Goal: Task Accomplishment & Management: Use online tool/utility

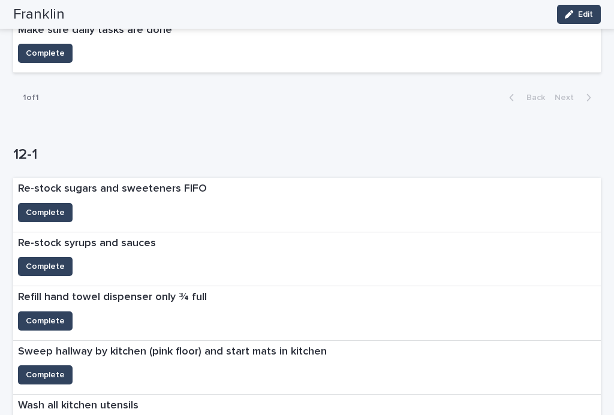
scroll to position [160, 0]
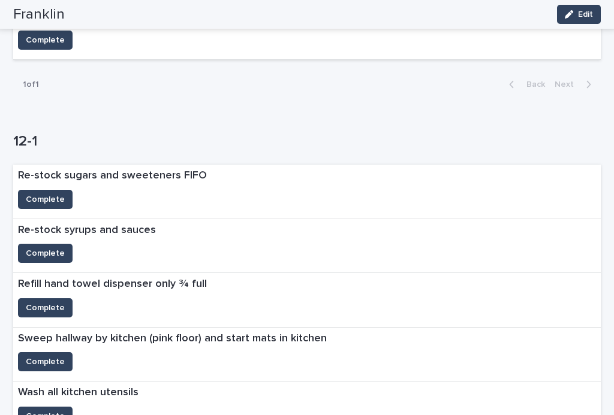
click at [53, 194] on span "Complete" at bounding box center [45, 200] width 39 height 12
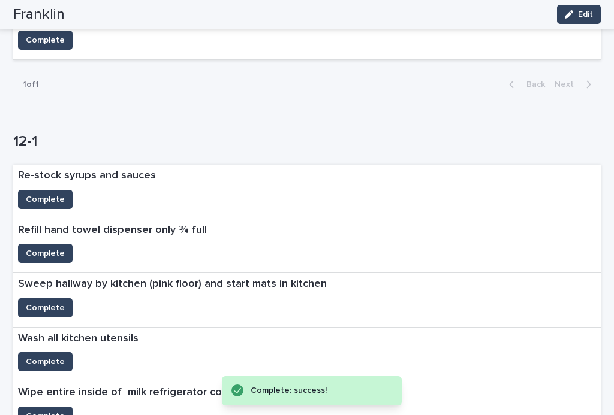
click at [59, 203] on span "Complete" at bounding box center [45, 200] width 39 height 12
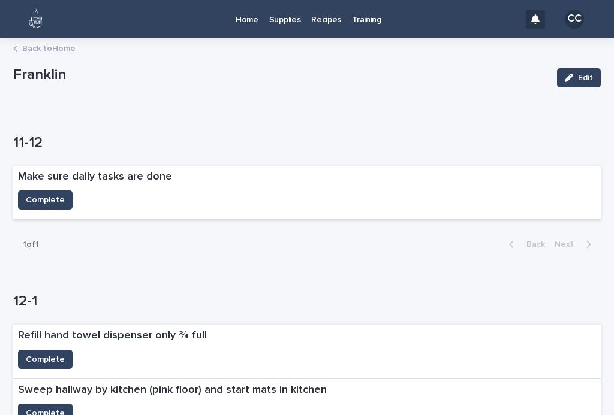
scroll to position [0, 0]
click at [251, 19] on p "Home" at bounding box center [246, 12] width 23 height 25
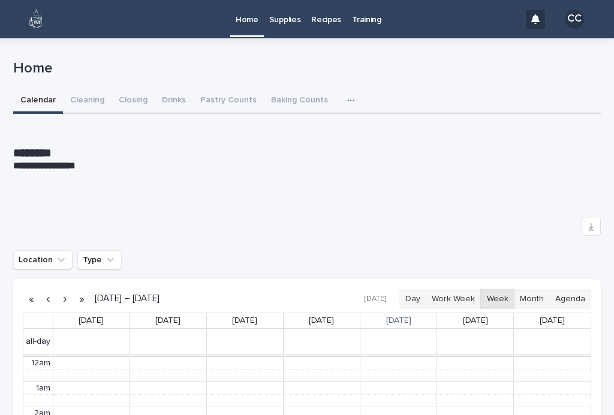
scroll to position [152, 0]
click at [172, 101] on button "Drinks" at bounding box center [174, 101] width 38 height 25
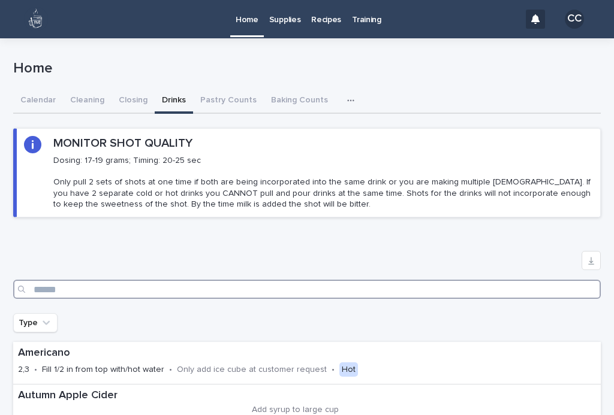
click at [206, 289] on input "Search" at bounding box center [306, 289] width 587 height 19
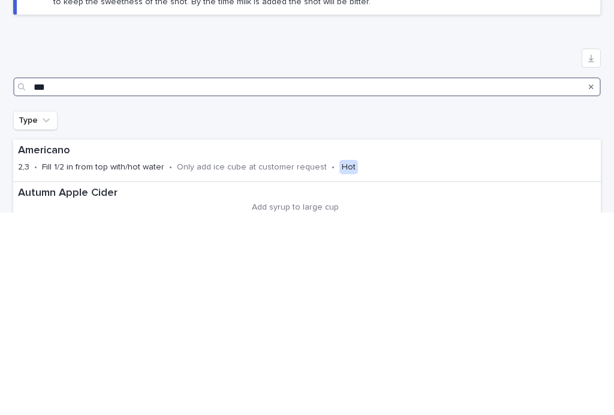
type input "****"
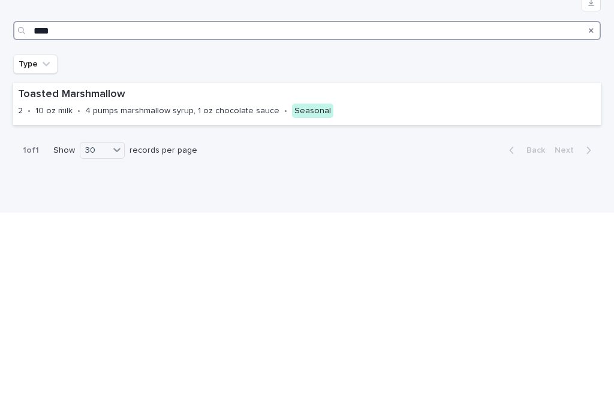
scroll to position [56, 0]
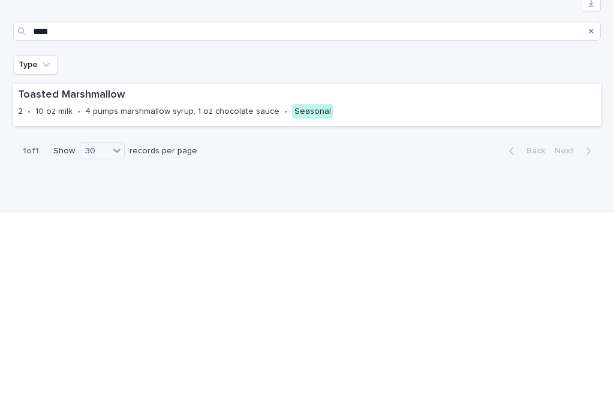
click at [211, 309] on p "4 pumps marshmallow syrup, 1 oz chocolate sauce" at bounding box center [182, 314] width 194 height 10
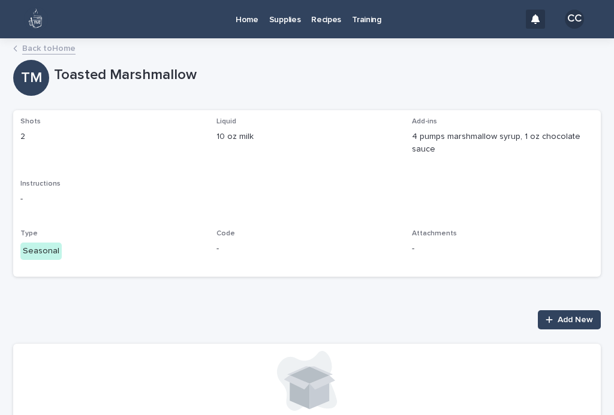
click at [249, 20] on p "Home" at bounding box center [246, 12] width 23 height 25
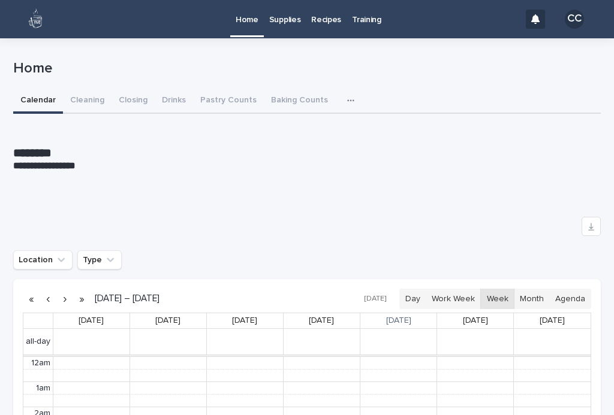
scroll to position [152, 0]
click at [129, 101] on button "Closing" at bounding box center [132, 101] width 43 height 25
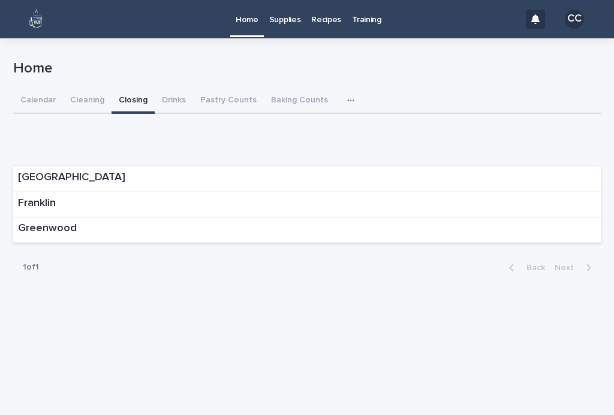
click at [49, 198] on p "Franklin" at bounding box center [37, 203] width 38 height 13
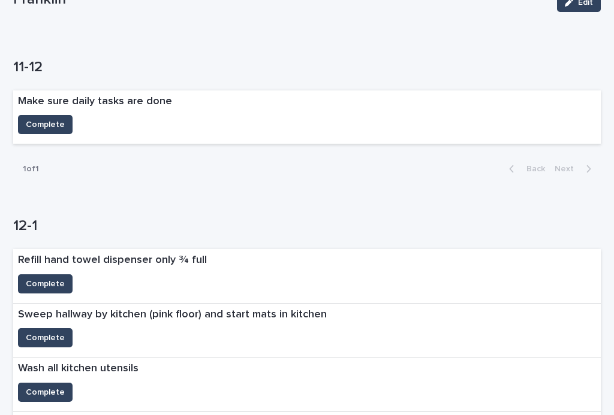
scroll to position [74, 0]
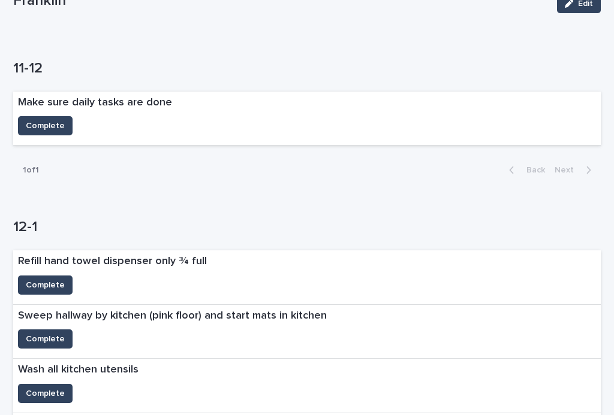
click at [38, 283] on span "Complete" at bounding box center [45, 285] width 39 height 12
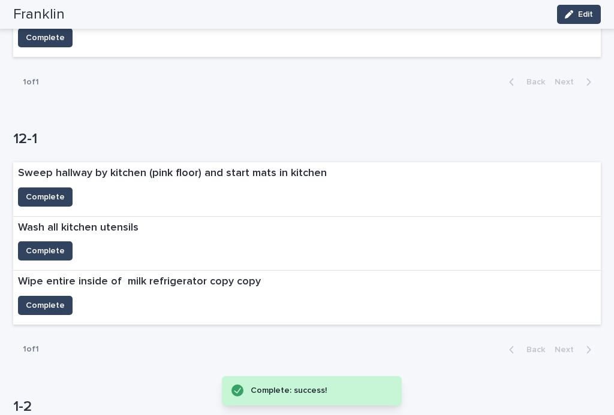
scroll to position [169, 0]
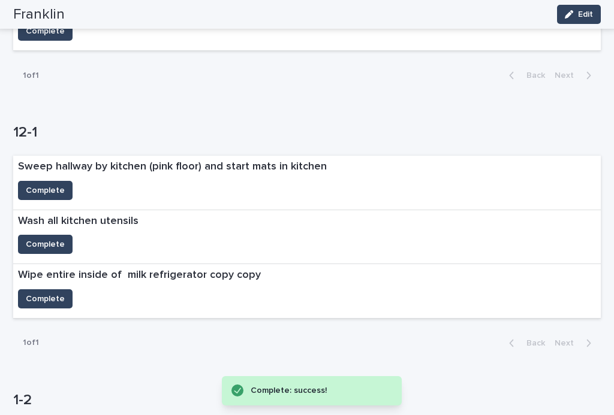
click at [37, 238] on span "Complete" at bounding box center [45, 244] width 39 height 12
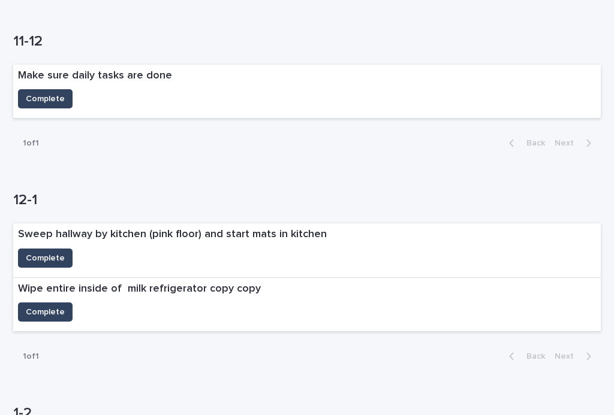
scroll to position [111, 0]
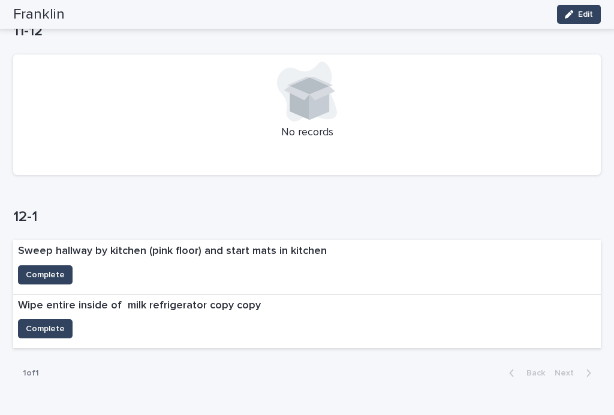
click at [58, 326] on span "Complete" at bounding box center [45, 329] width 39 height 12
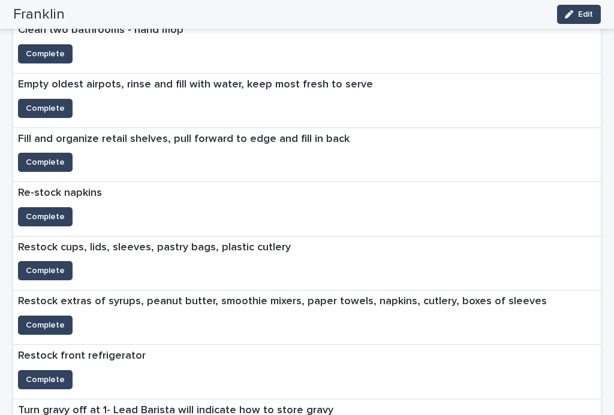
scroll to position [502, 0]
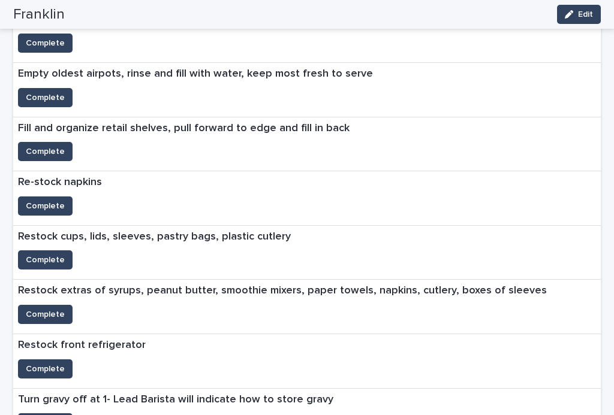
click at [48, 208] on button "Complete" at bounding box center [45, 206] width 55 height 19
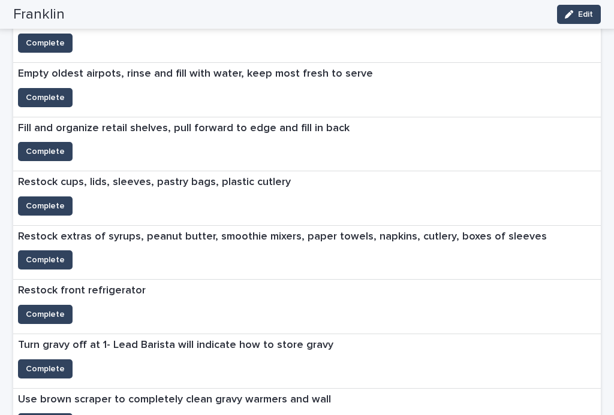
click at [56, 207] on span "Complete" at bounding box center [45, 206] width 39 height 12
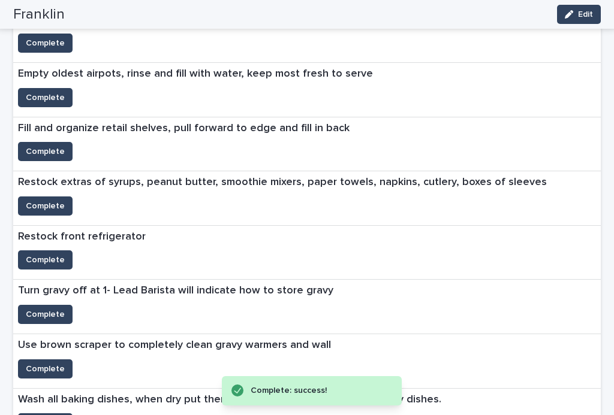
click at [56, 255] on span "Complete" at bounding box center [45, 260] width 39 height 12
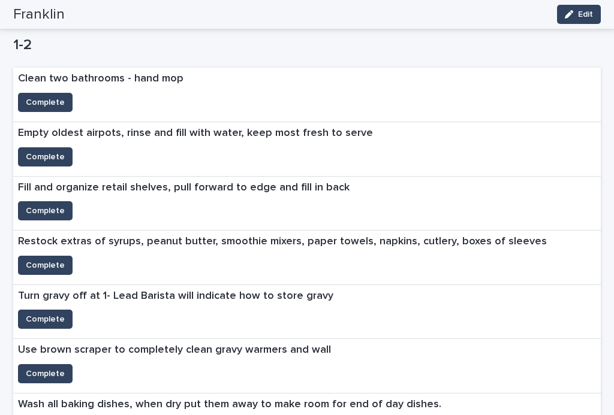
scroll to position [443, 0]
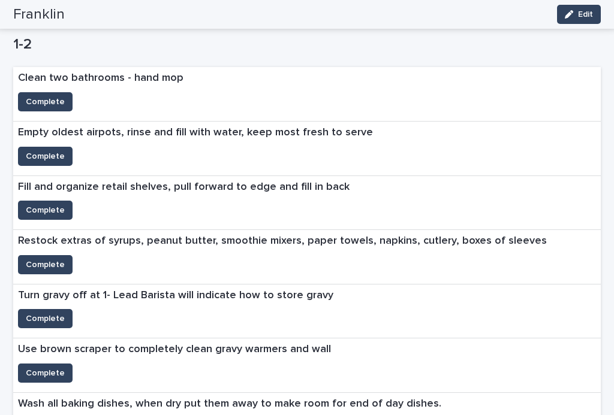
click at [37, 156] on span "Complete" at bounding box center [45, 156] width 39 height 12
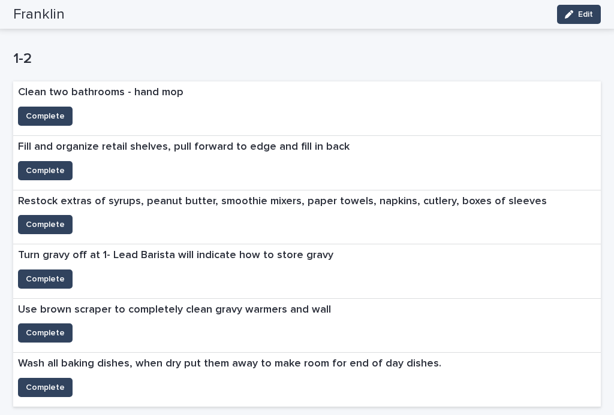
scroll to position [429, 0]
click at [38, 165] on span "Complete" at bounding box center [45, 171] width 39 height 12
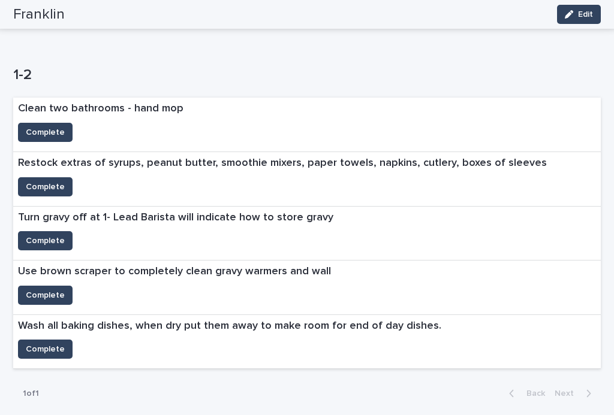
scroll to position [410, 0]
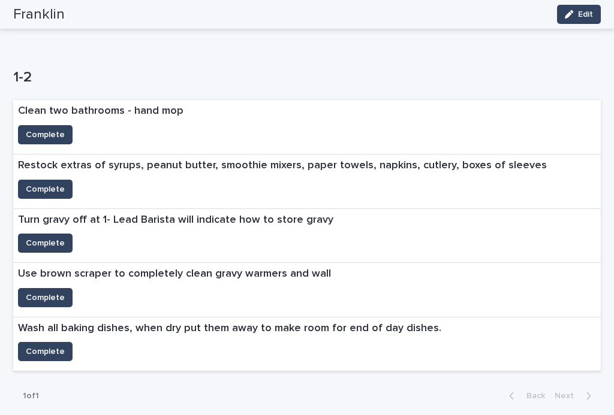
click at [37, 191] on span "Complete" at bounding box center [45, 189] width 39 height 12
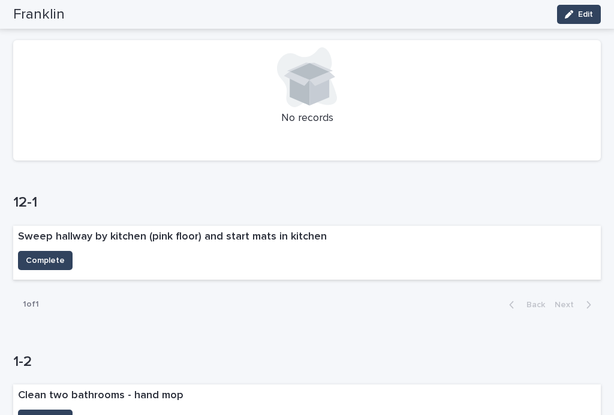
scroll to position [128, 0]
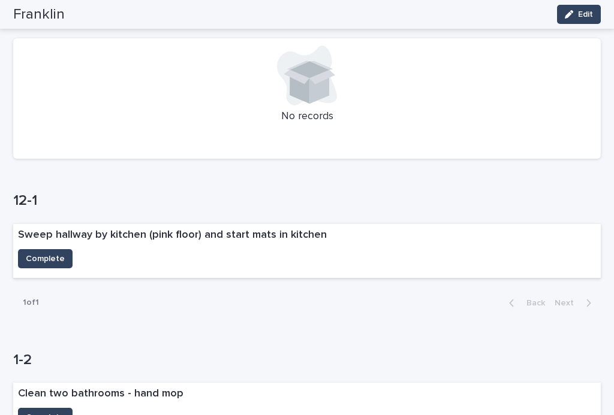
click at [37, 253] on span "Complete" at bounding box center [45, 259] width 39 height 12
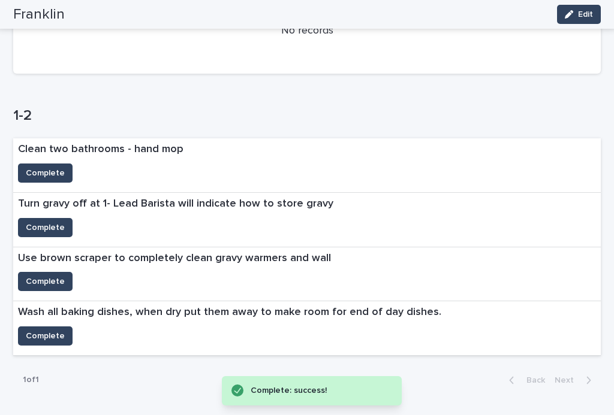
scroll to position [400, 0]
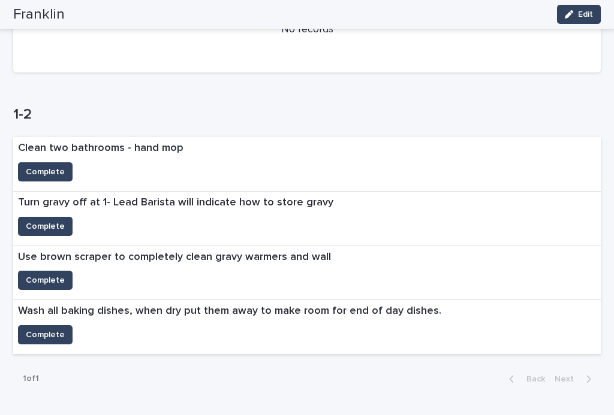
click at [40, 223] on span "Complete" at bounding box center [45, 226] width 39 height 12
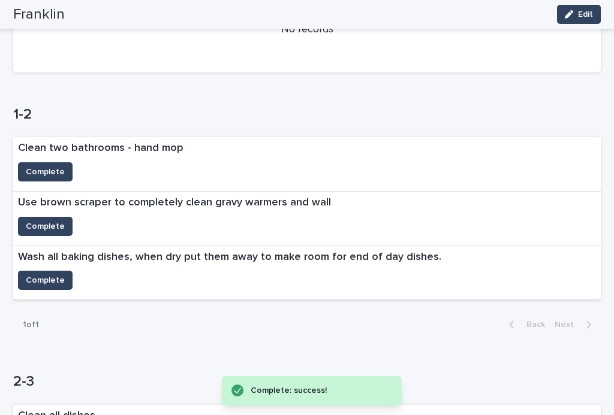
click at [35, 231] on button "Complete" at bounding box center [45, 226] width 55 height 19
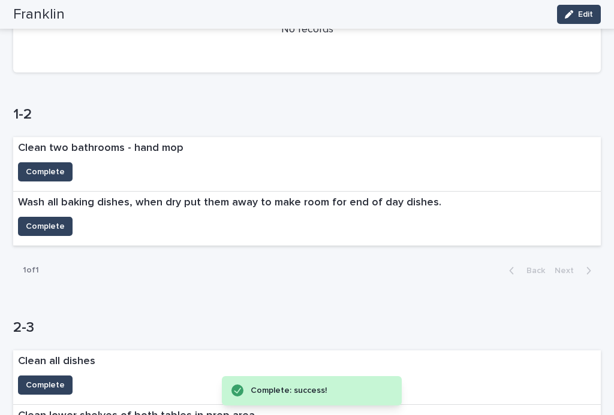
click at [46, 231] on button "Complete" at bounding box center [45, 226] width 55 height 19
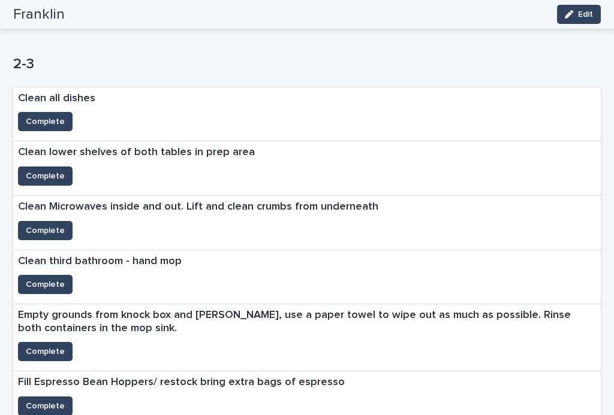
scroll to position [611, 0]
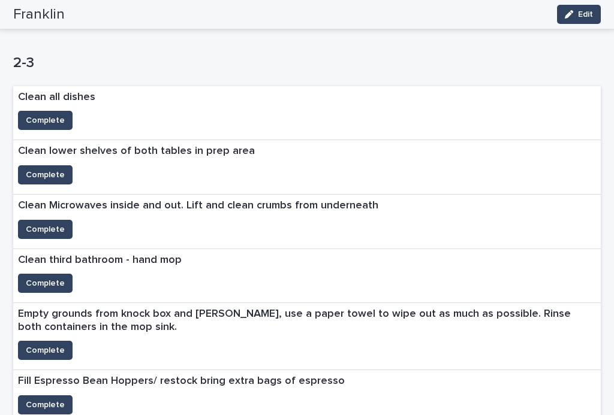
click at [47, 179] on button "Complete" at bounding box center [45, 174] width 55 height 19
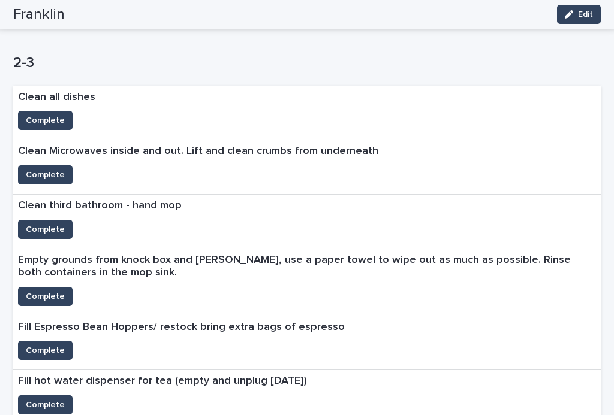
click at [46, 175] on span "Complete" at bounding box center [45, 175] width 39 height 12
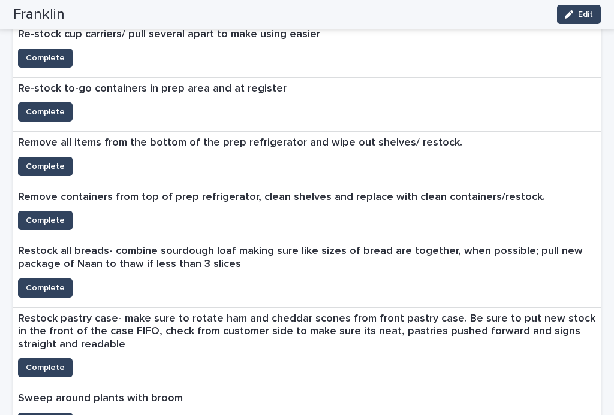
scroll to position [1110, 0]
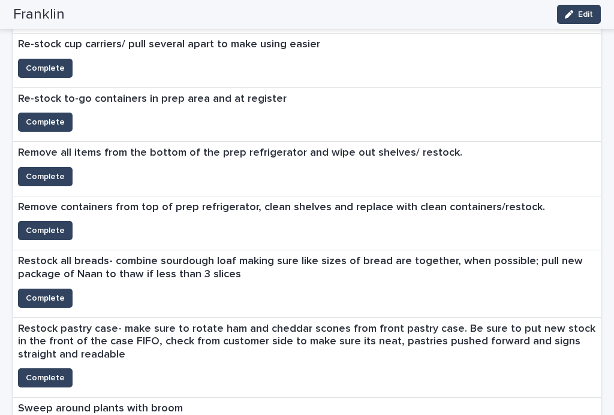
click at [50, 65] on span "Complete" at bounding box center [45, 68] width 39 height 12
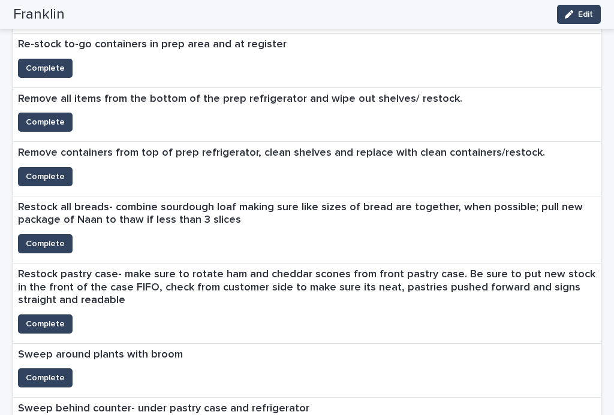
scroll to position [1074, 0]
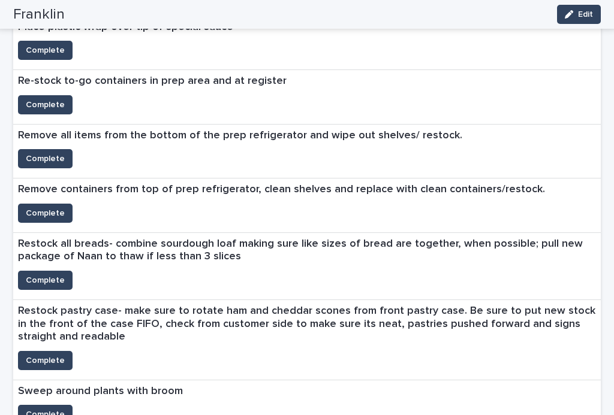
click at [53, 99] on span "Complete" at bounding box center [45, 105] width 39 height 12
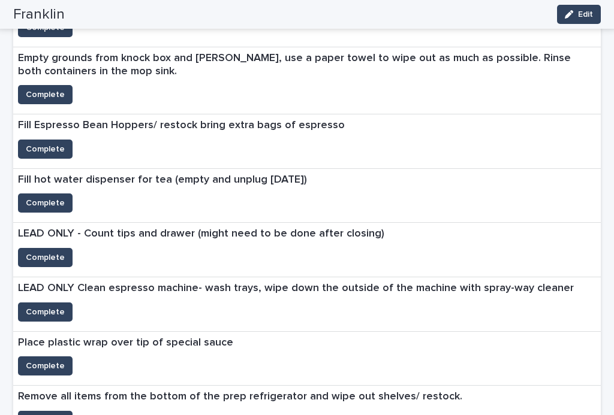
scroll to position [756, 0]
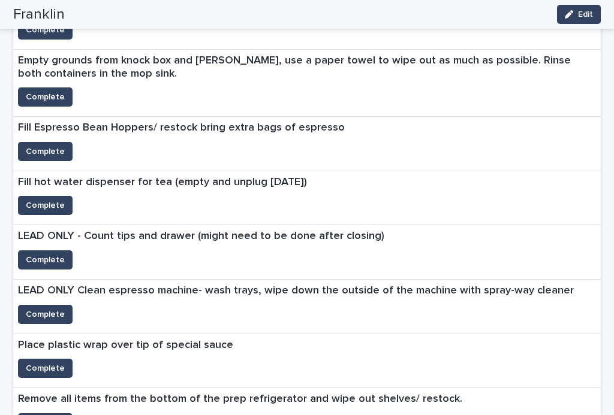
click at [59, 309] on span "Complete" at bounding box center [45, 315] width 39 height 12
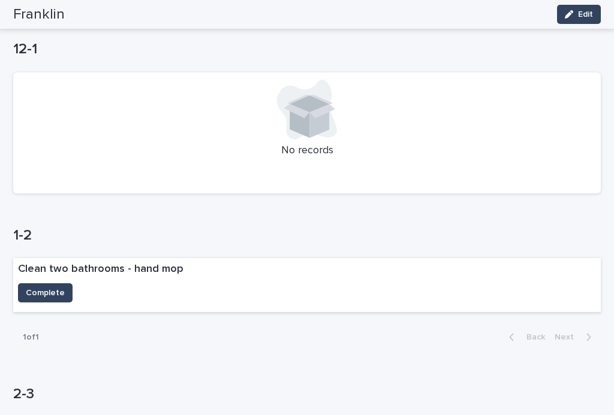
scroll to position [282, 0]
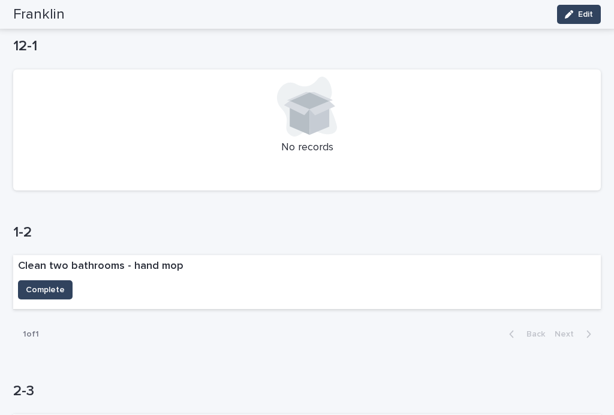
click at [40, 292] on span "Complete" at bounding box center [45, 290] width 39 height 12
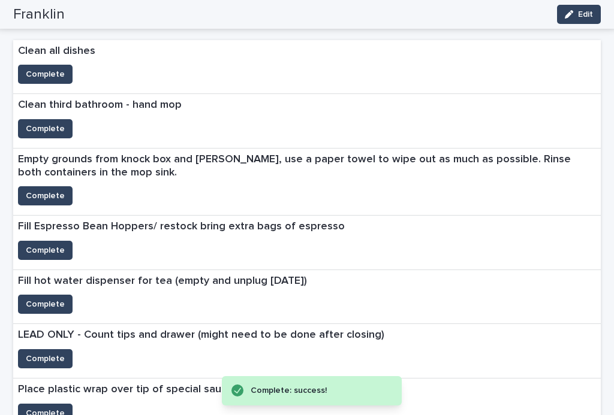
scroll to position [687, 0]
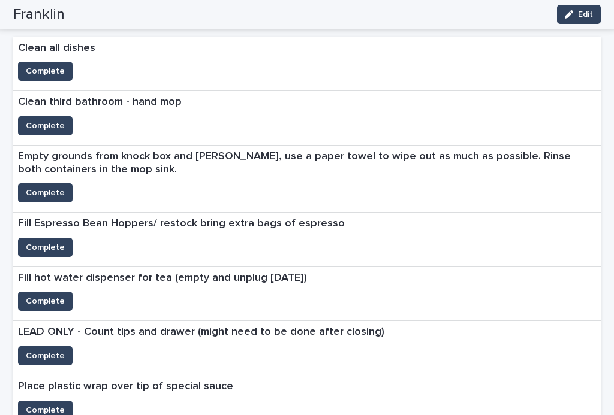
click at [37, 296] on span "Complete" at bounding box center [45, 301] width 39 height 12
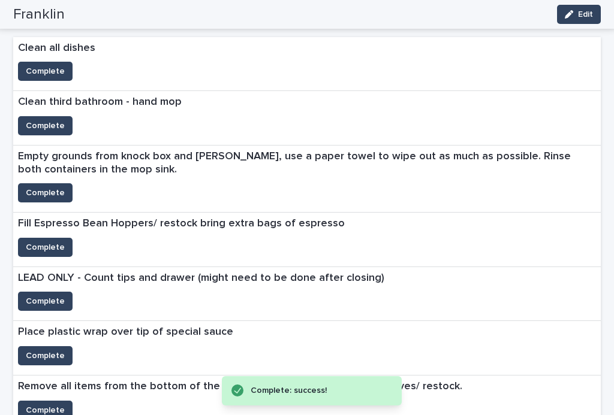
click at [35, 247] on span "Complete" at bounding box center [45, 247] width 39 height 12
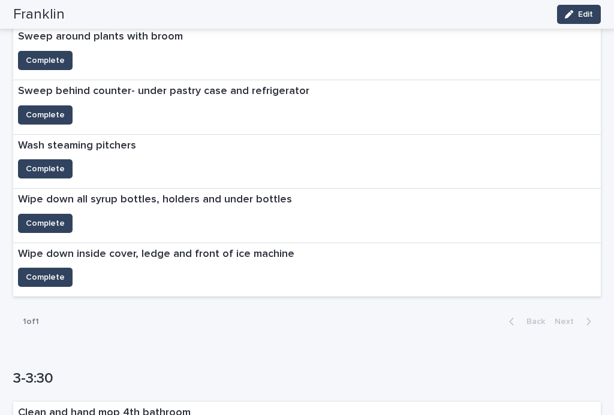
scroll to position [1173, 0]
